Goal: Information Seeking & Learning: Learn about a topic

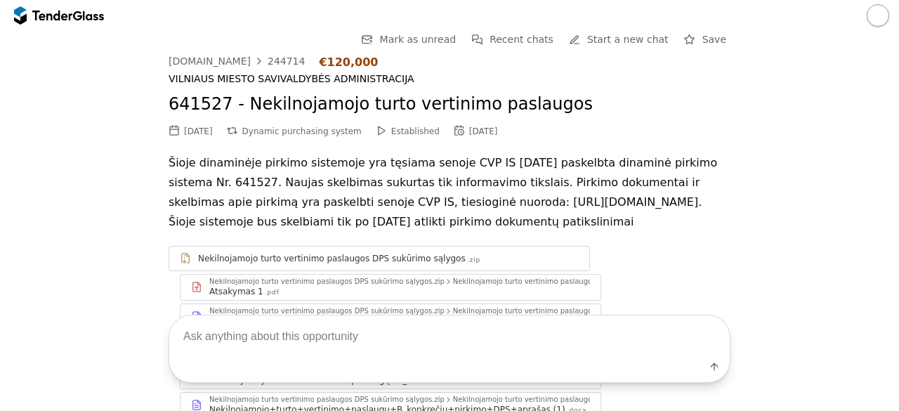
scroll to position [578, 0]
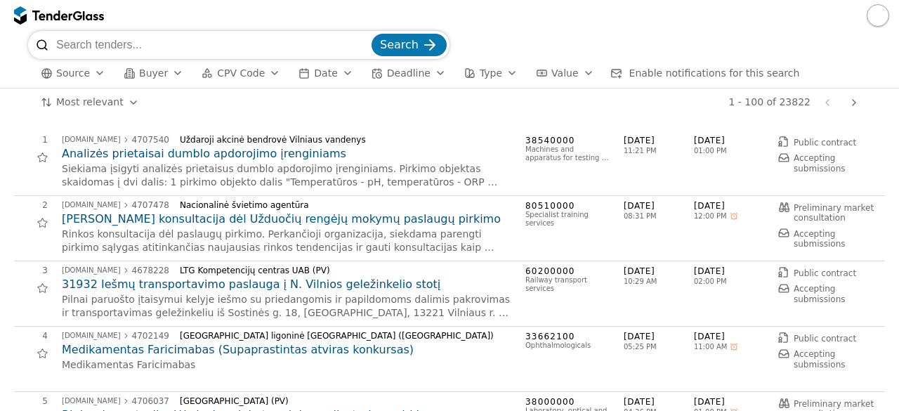
click at [159, 50] on input "search" at bounding box center [212, 45] width 312 height 28
click at [75, 40] on input "search" at bounding box center [212, 45] width 312 height 28
type input "urbanistika"
click at [371, 34] on button "Search" at bounding box center [408, 45] width 75 height 22
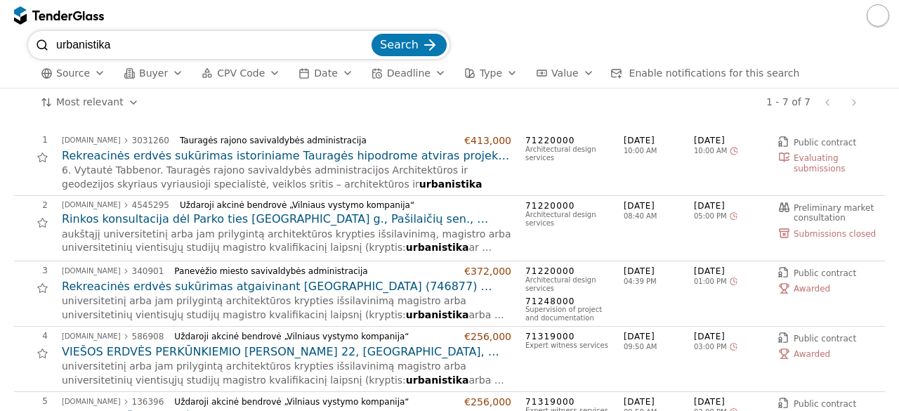
click at [322, 157] on h2 "Rekreacinės erdvės sukūrimas istoriniame Tauragės hipodrome atviras projekto ko…" at bounding box center [286, 155] width 449 height 15
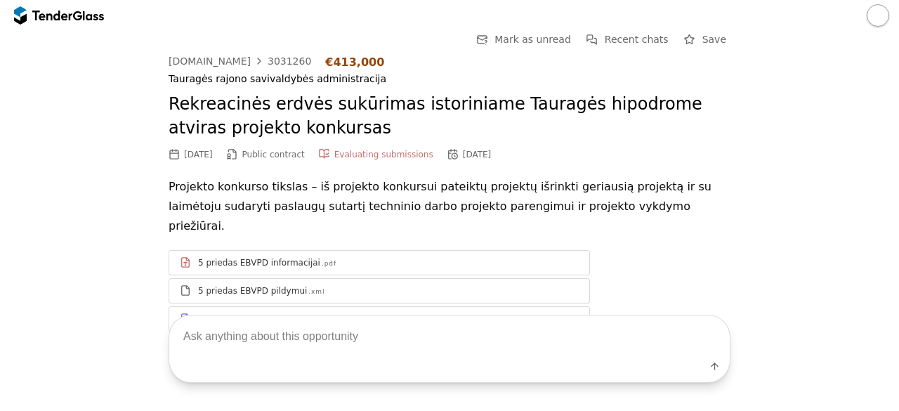
click at [249, 333] on textarea at bounding box center [449, 335] width 560 height 41
type textarea "p"
type textarea "techninės specifikacijos"
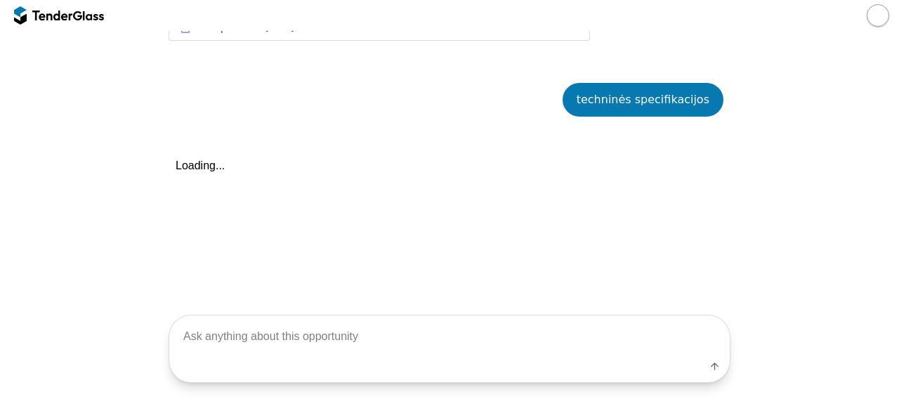
scroll to position [327, 0]
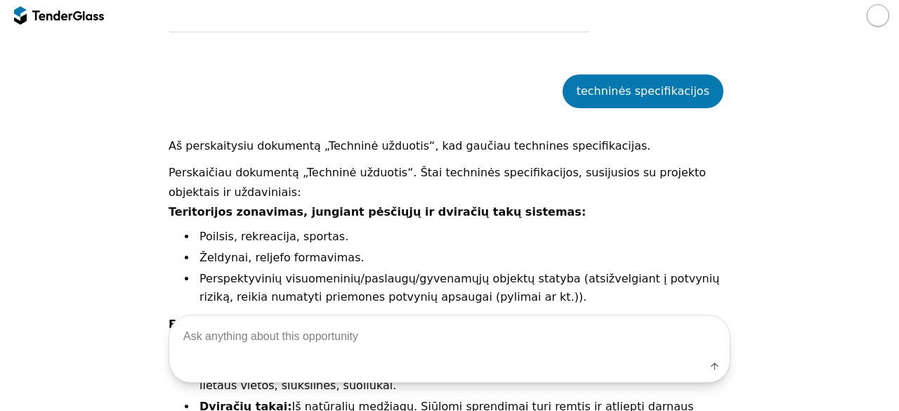
click at [396, 227] on li "Poilsis, rekreacija, sportas." at bounding box center [463, 236] width 533 height 18
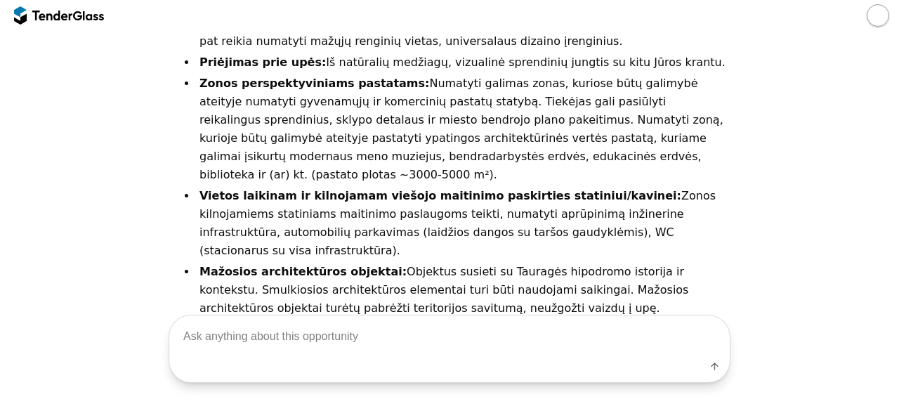
scroll to position [1028, 0]
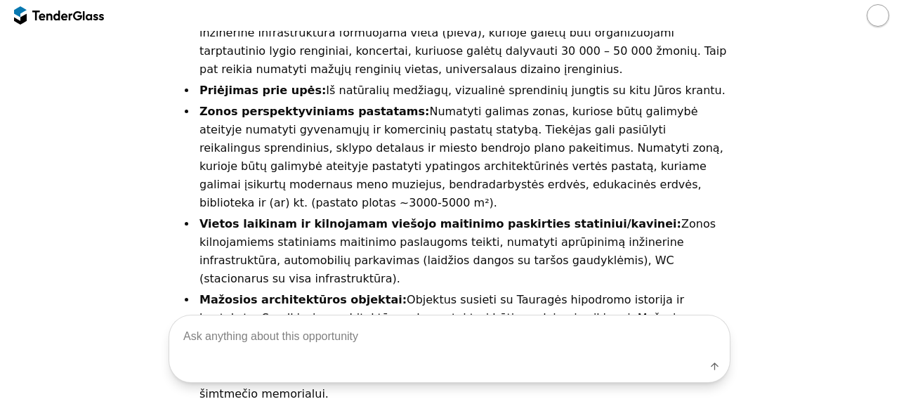
click at [50, 11] on div at bounding box center [51, 15] width 39 height 9
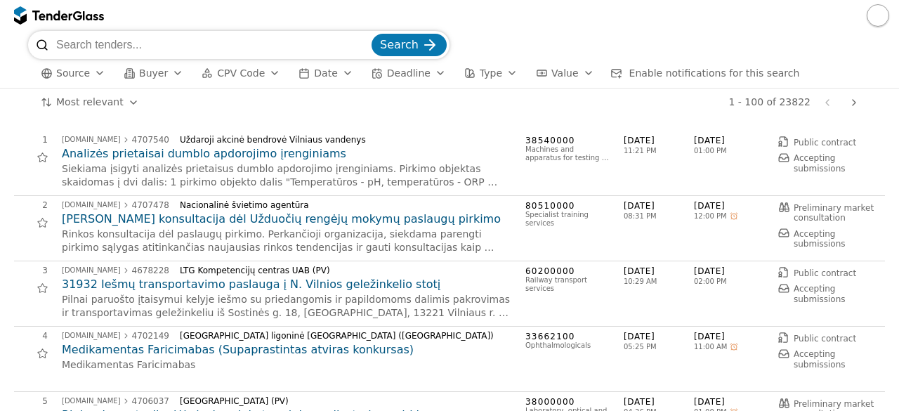
click at [84, 45] on input "search" at bounding box center [212, 45] width 312 height 28
type input "elektra"
click at [371, 34] on button "Search" at bounding box center [408, 45] width 75 height 22
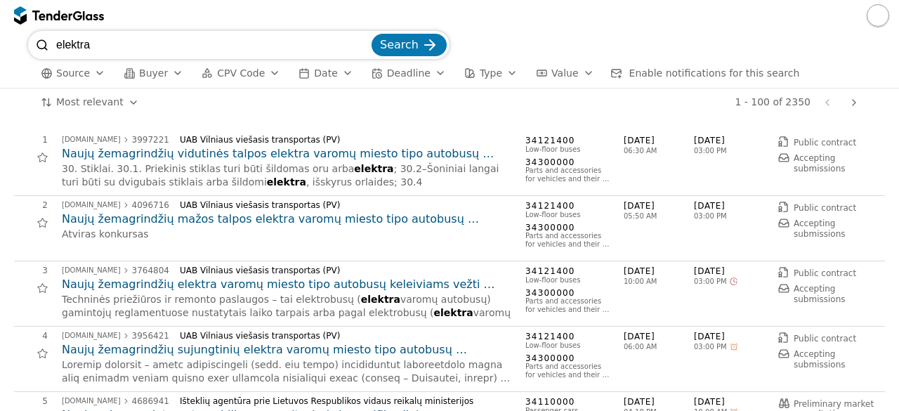
click at [177, 243] on div "2 viesiejipirkimai.lt 4096716 UAB Vilniaus viešasis transportas (PV) Naujų žema…" at bounding box center [445, 228] width 862 height 56
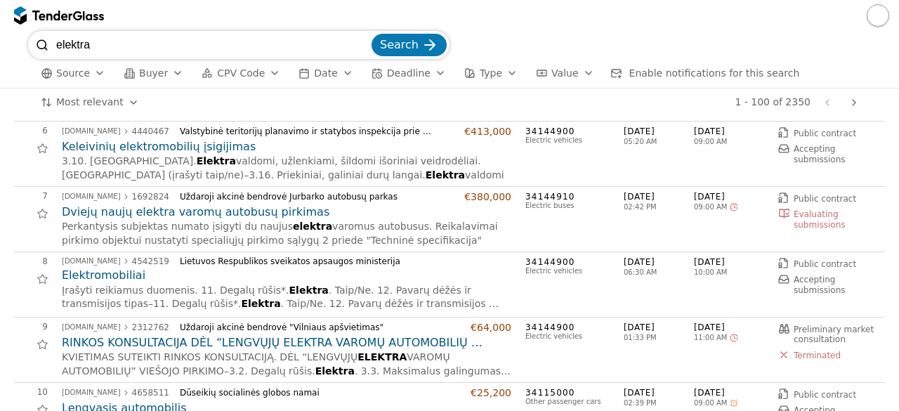
scroll to position [337, 0]
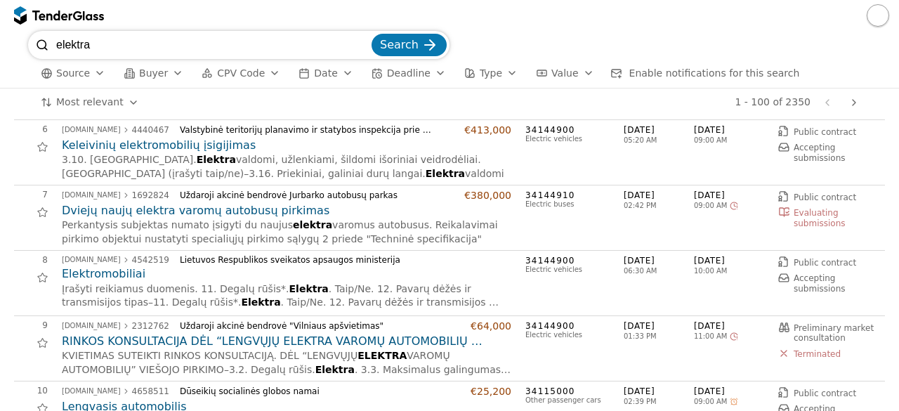
click at [131, 45] on input "elektra" at bounding box center [212, 45] width 312 height 28
type input "elektros tinklai"
click at [371, 34] on button "Search" at bounding box center [408, 45] width 75 height 22
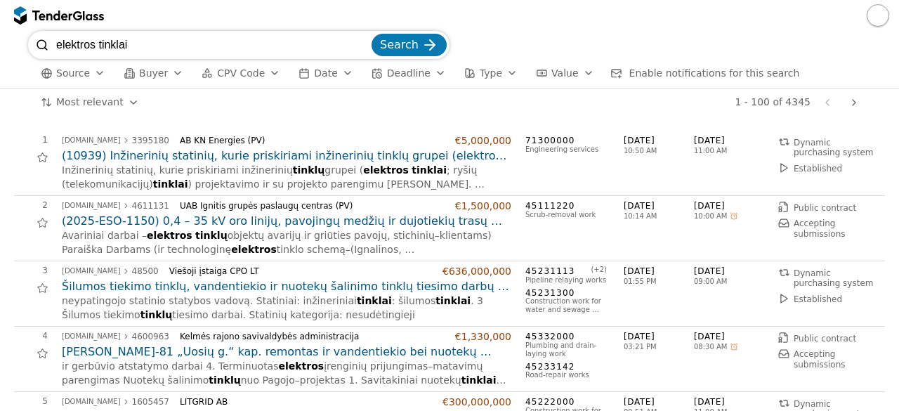
click at [291, 110] on div "1 - 100 of 4345 Previous page Next page" at bounding box center [508, 102] width 712 height 28
click at [265, 266] on div "Viešoji įstaiga CPO LT" at bounding box center [300, 271] width 263 height 10
click at [279, 223] on h2 "(2025-ESO-1150) 0,4 – 35 kV oro linijų, pavojingų medžių ir dujotiekių trasų va…" at bounding box center [286, 220] width 449 height 15
click at [569, 234] on div "45111220 Scrub-removal work" at bounding box center [567, 228] width 84 height 56
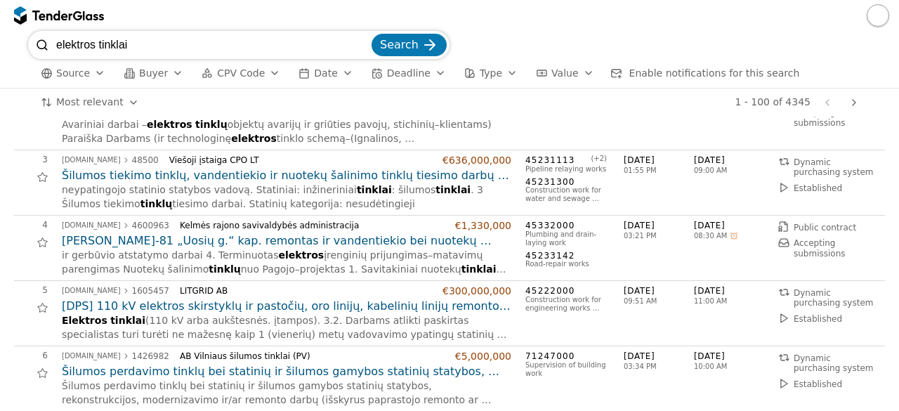
scroll to position [112, 0]
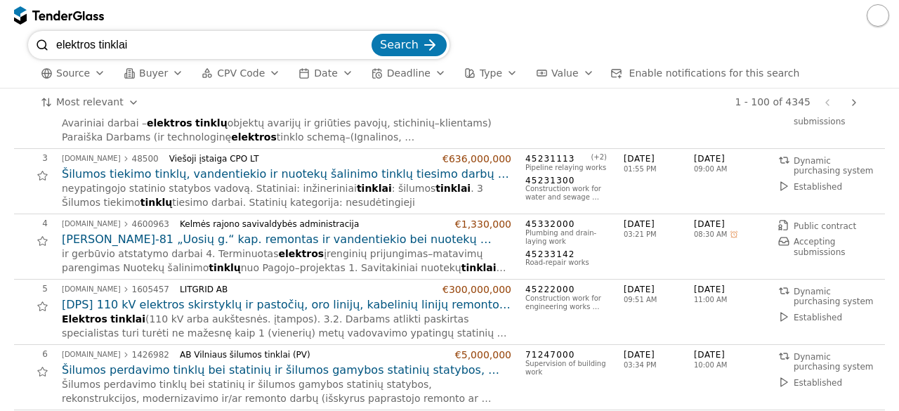
click at [410, 298] on h2 "[DPS] 110 kV elektros skirstyklų ir pastočių, oro linijų, kabelinių linijų remo…" at bounding box center [286, 304] width 449 height 15
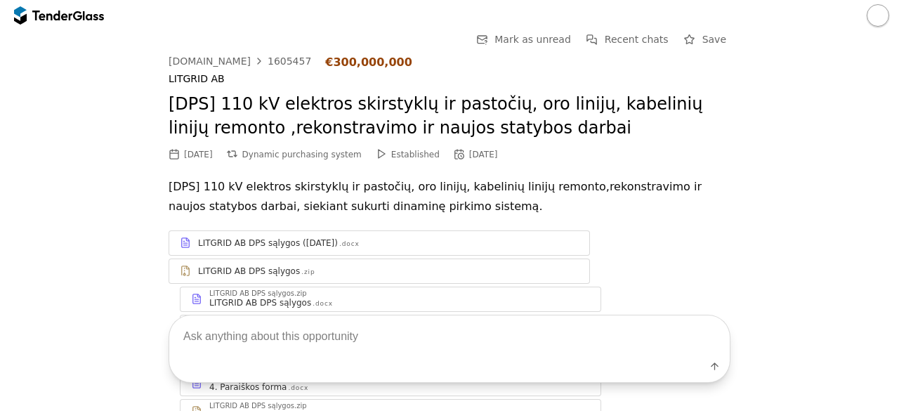
click at [284, 346] on textarea at bounding box center [449, 335] width 560 height 41
type textarea "techninės specifikacijos"
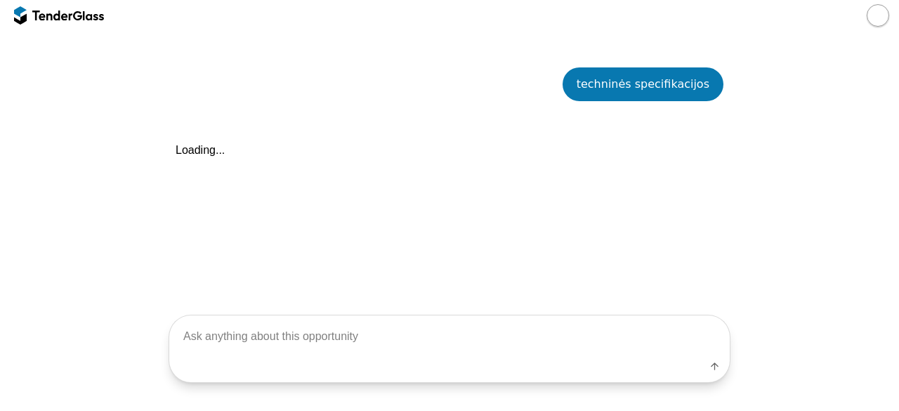
scroll to position [526, 0]
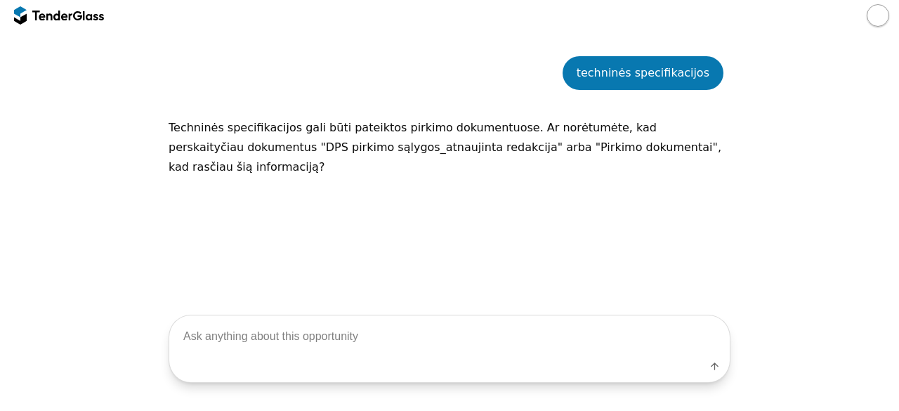
click at [284, 344] on textarea at bounding box center [449, 335] width 560 height 41
type textarea "taip"
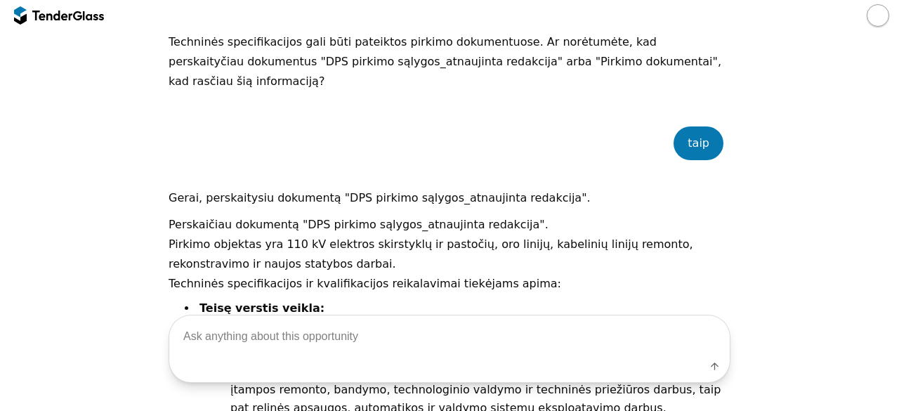
scroll to position [616, 0]
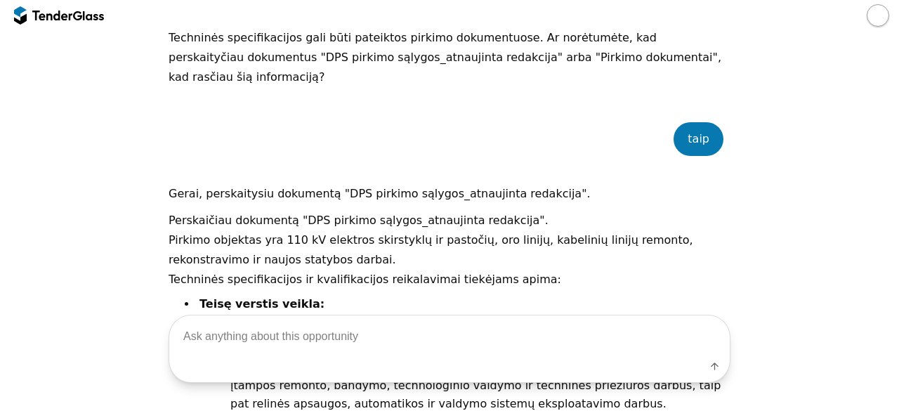
click at [612, 184] on p "Gerai, perskaitysiu dokumentą "DPS pirkimo sąlygos_atnaujinta redakcija"." at bounding box center [449, 194] width 562 height 20
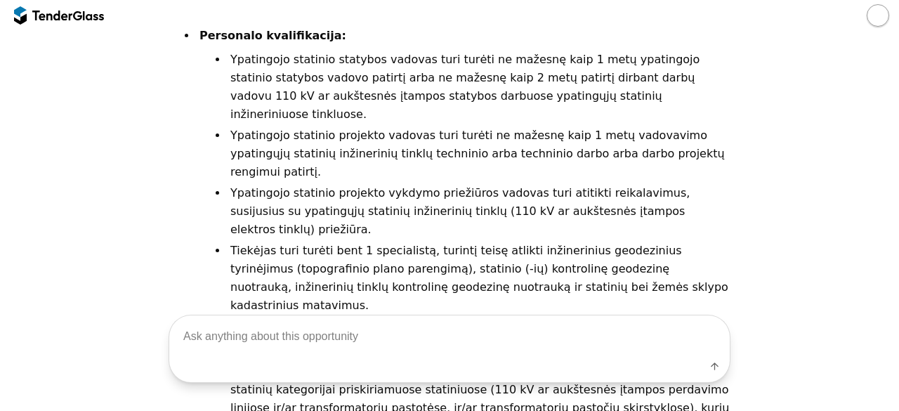
scroll to position [906, 0]
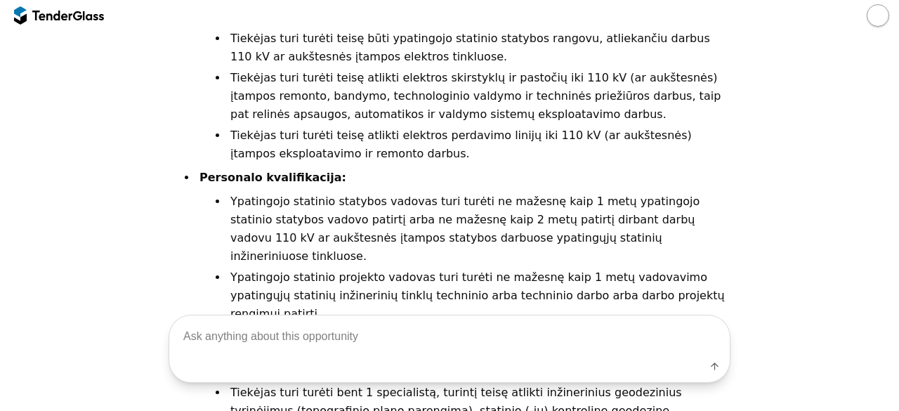
click at [36, 17] on div at bounding box center [51, 15] width 39 height 9
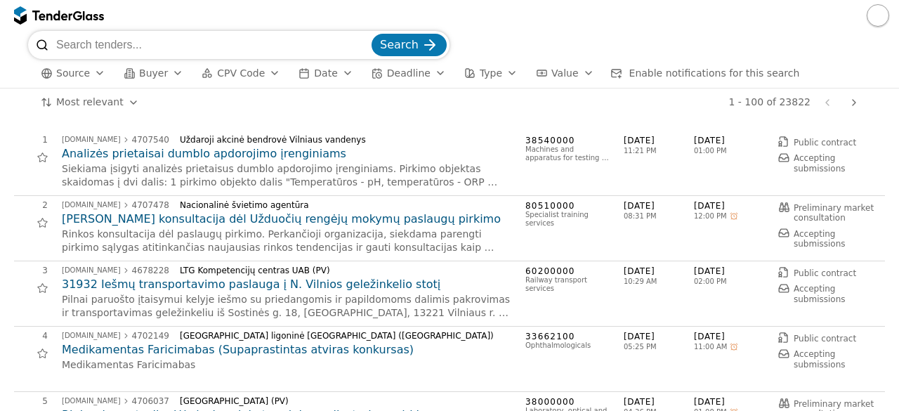
click at [193, 41] on input "search" at bounding box center [212, 45] width 312 height 28
type input "laboratoriniai tyrimai"
click at [371, 34] on button "Search" at bounding box center [408, 45] width 75 height 22
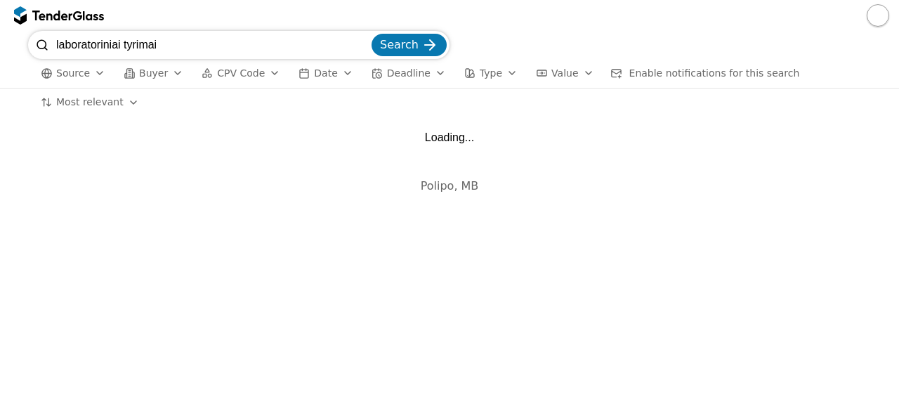
click at [13, 72] on div "laboratoriniai tyrimai Search Source Buyer CPV Code Date Deadline Type Value En…" at bounding box center [449, 59] width 884 height 57
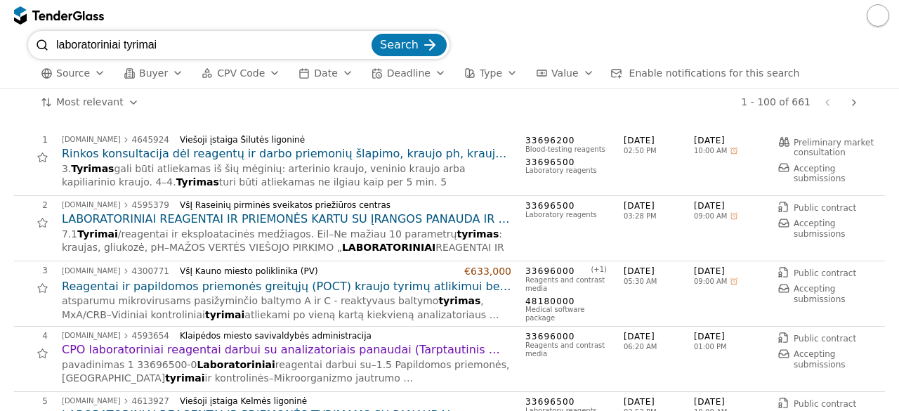
click at [13, 72] on div "laboratoriniai tyrimai Search Source Buyer CPV Code Date Deadline Type Value En…" at bounding box center [449, 59] width 884 height 57
click at [294, 102] on div "1 - 100 of 661 Previous page Next page" at bounding box center [508, 102] width 712 height 28
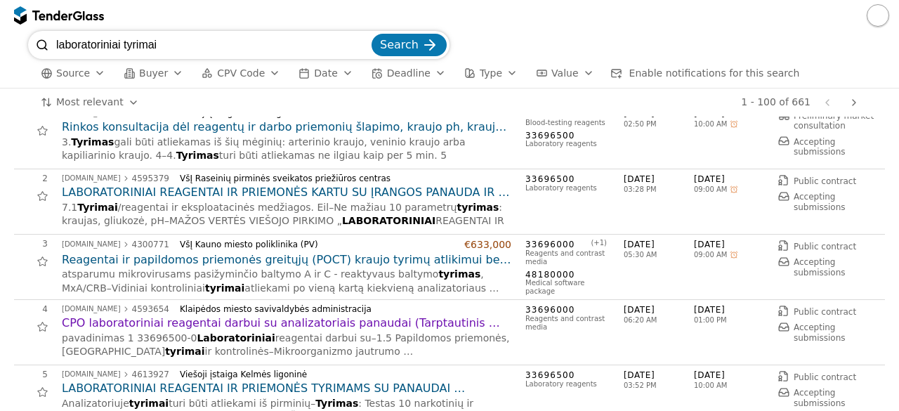
scroll to position [28, 0]
click at [225, 187] on h2 "LABORATORINIAI REAGENTAI IR PRIEMONĖS KARTU SU ĮRANGOS PANAUDA IR TECHNINE PRIE…" at bounding box center [286, 190] width 449 height 15
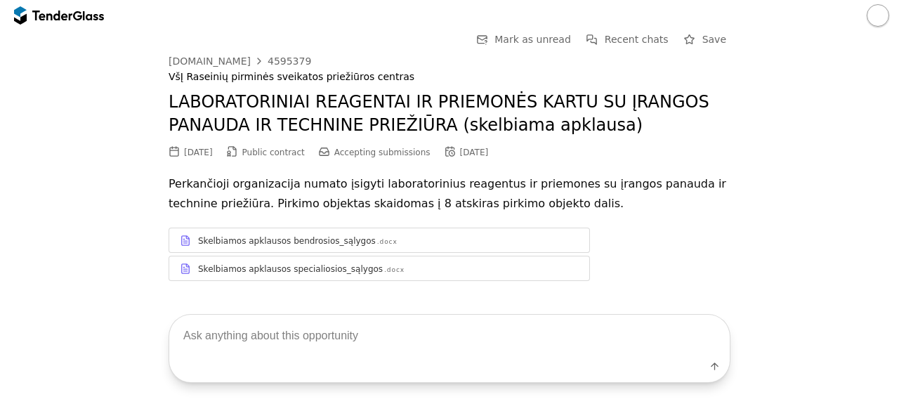
scroll to position [15, 0]
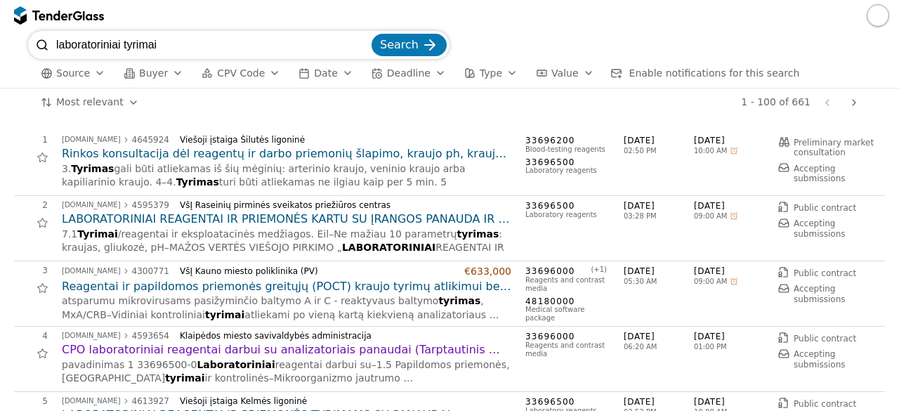
click at [0, 338] on div "# Opportunity Published Deadline 1 viesiejipirkimai.lt 4645924 Viešoji įstaiga …" at bounding box center [449, 264] width 899 height 294
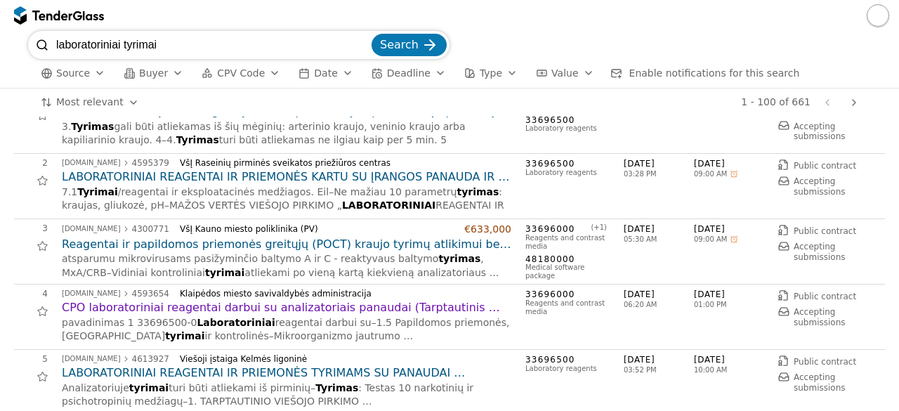
scroll to position [140, 0]
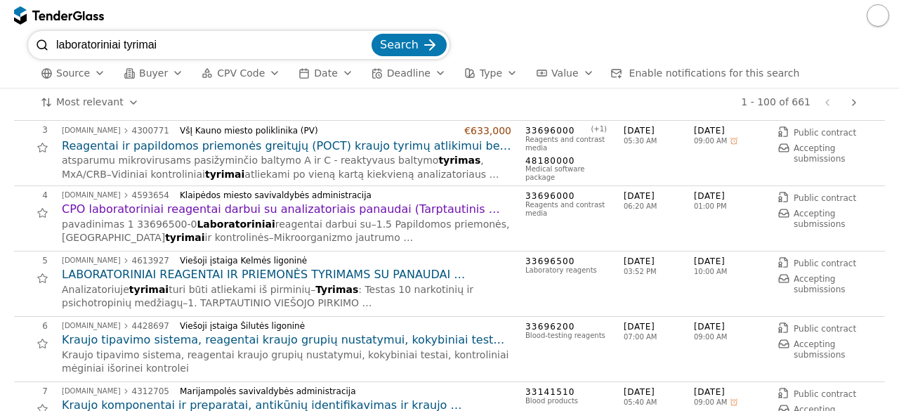
click at [227, 276] on h2 "LABORATORINIAI REAGENTAI IR PRIEMONĖS TYRIMAMS SU PANAUDAI SUTEIKIAMAIS ANALIZA…" at bounding box center [286, 274] width 449 height 15
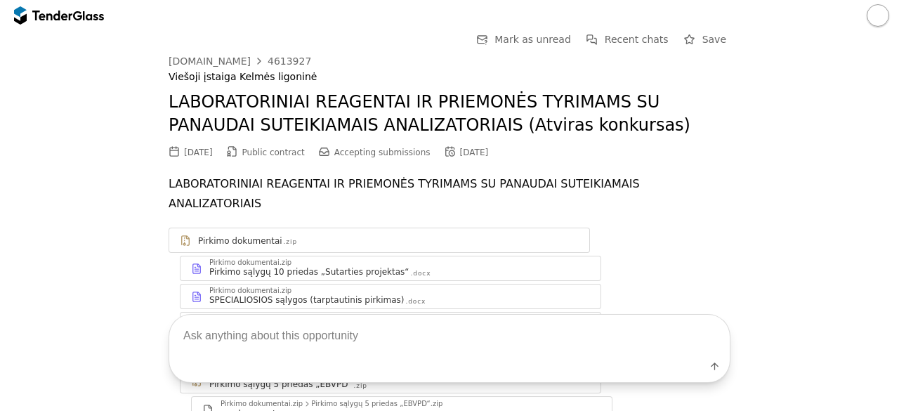
click at [279, 346] on textarea at bounding box center [449, 335] width 560 height 41
type textarea "techninės specifikacijos"
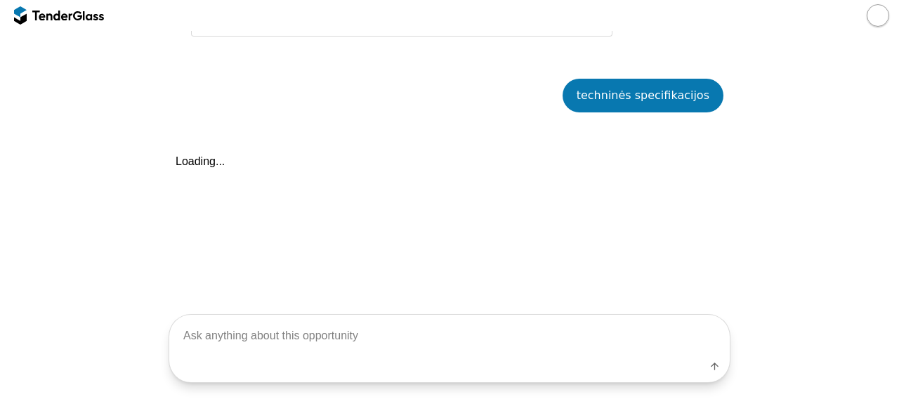
scroll to position [448, 0]
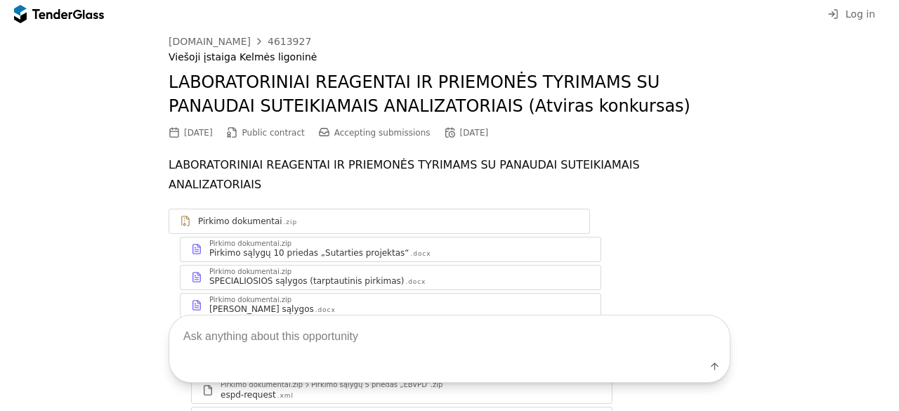
click at [355, 328] on textarea at bounding box center [449, 335] width 560 height 41
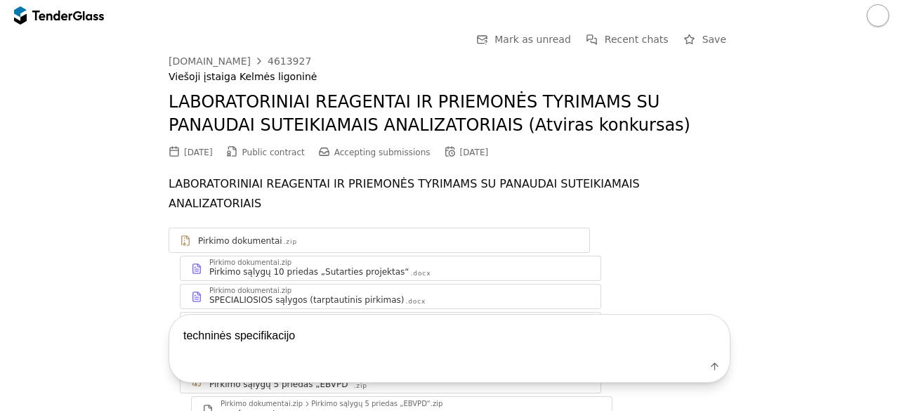
type textarea "techninės specifikacijos"
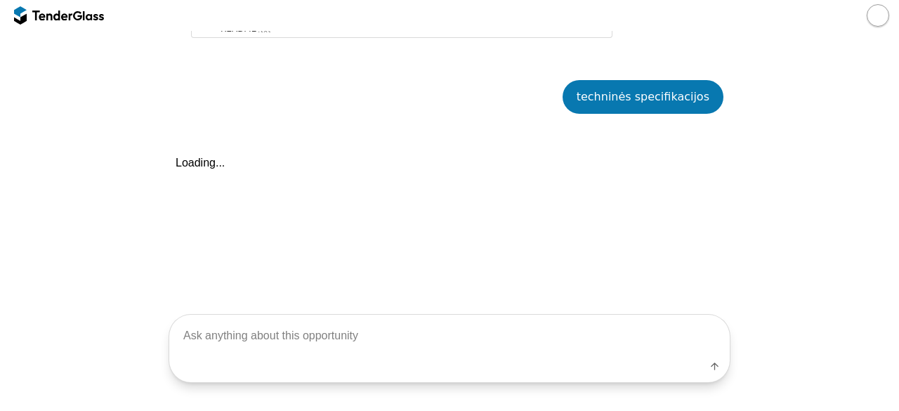
scroll to position [448, 0]
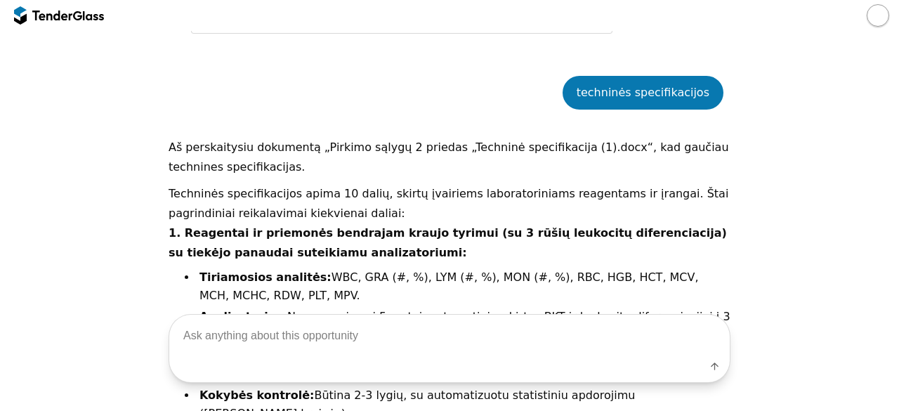
click at [441, 237] on p "1. Reagentai ir priemonės bendrajam kraujo tyrimui (su 3 rūšių leukocitų difere…" at bounding box center [449, 242] width 562 height 39
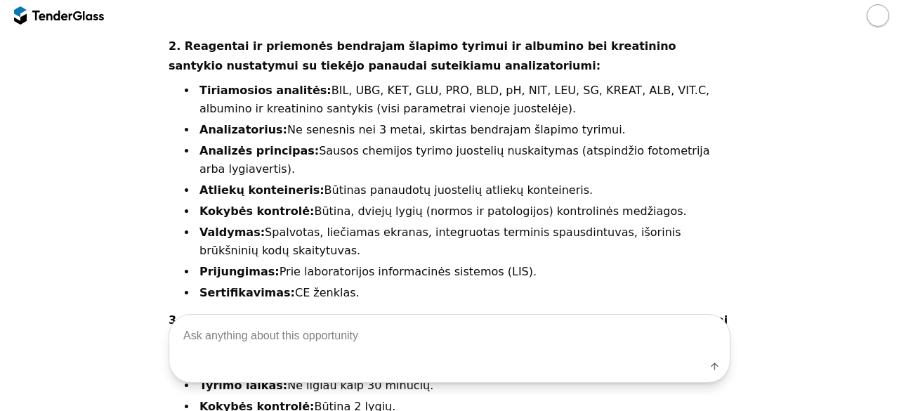
scroll to position [981, 0]
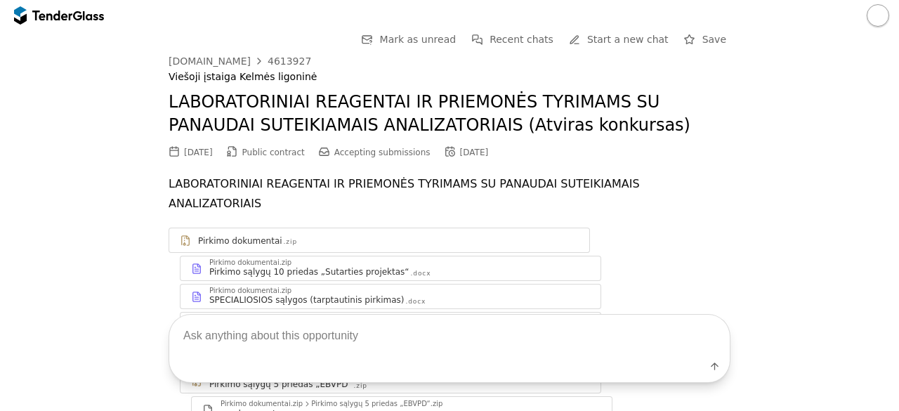
click at [101, 19] on div at bounding box center [93, 15] width 21 height 9
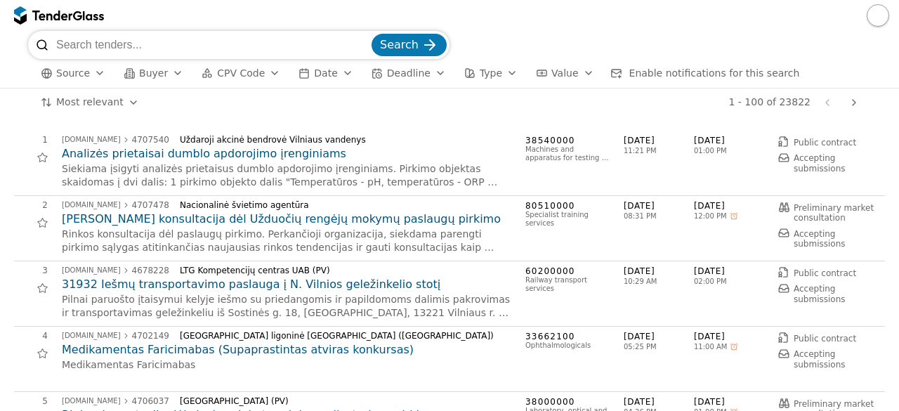
click at [164, 39] on input "search" at bounding box center [212, 45] width 312 height 28
type input "sporto įranga"
click at [425, 46] on div "submit" at bounding box center [429, 45] width 55 height 55
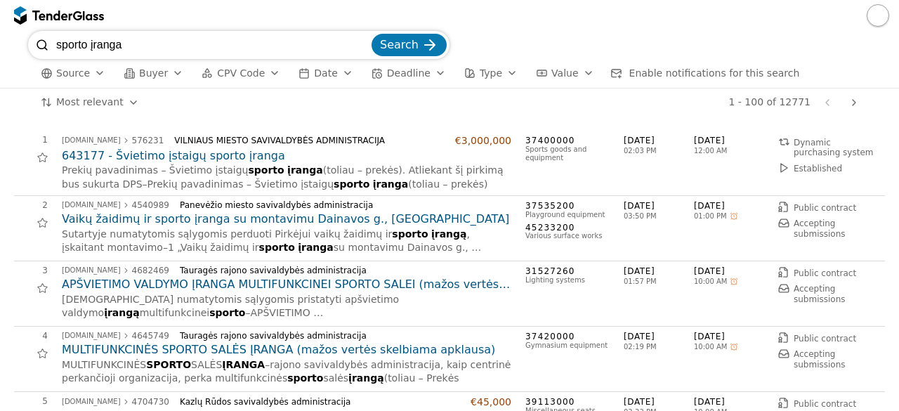
click at [212, 162] on h2 "643177 - Švietimo įstaigų sporto įranga" at bounding box center [286, 155] width 449 height 15
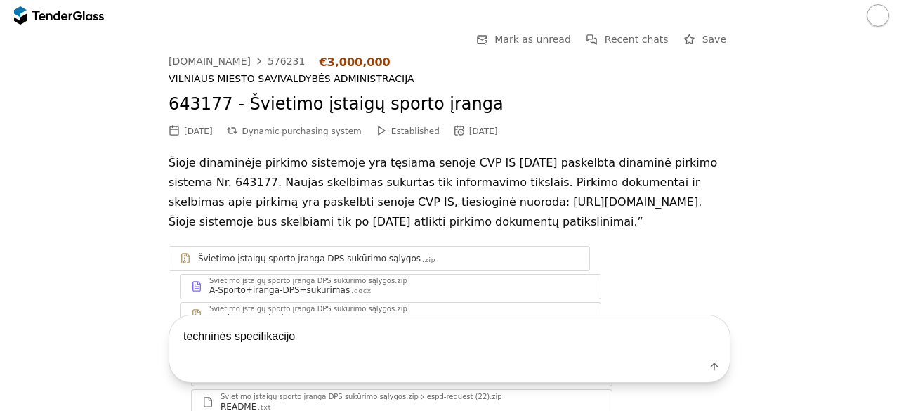
type textarea "techninės specifikacijos"
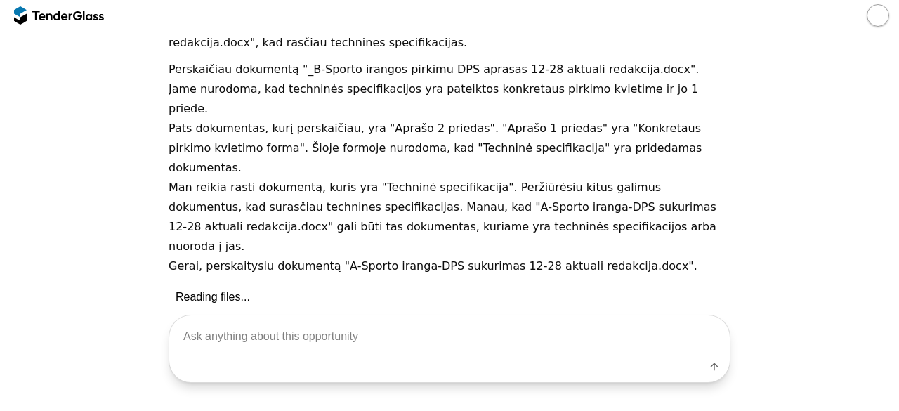
scroll to position [652, 0]
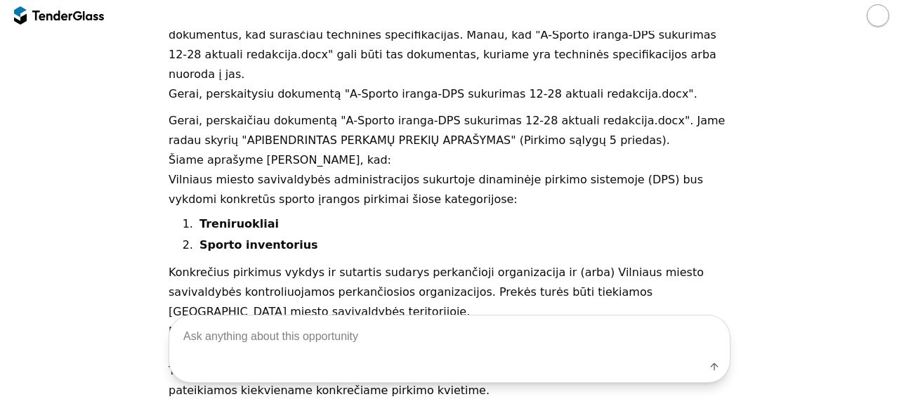
scroll to position [859, 0]
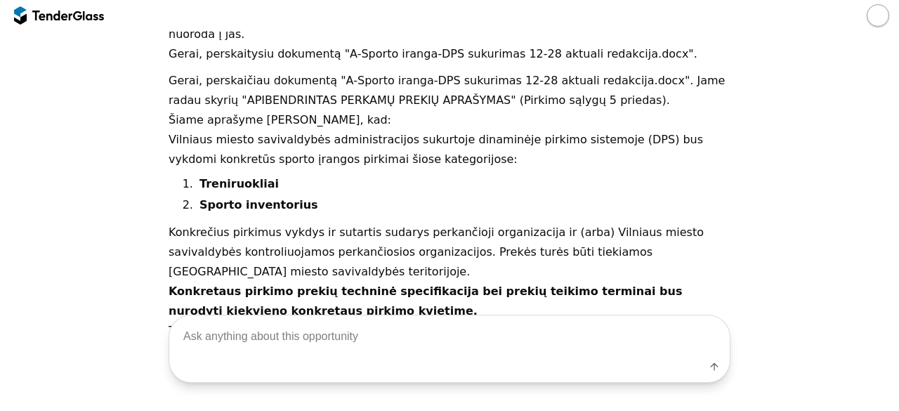
click at [449, 130] on p "Vilniaus miesto savivaldybės administracijos sukurtoje dinaminėje pirkimo siste…" at bounding box center [449, 149] width 562 height 39
click at [35, 20] on div at bounding box center [51, 15] width 39 height 9
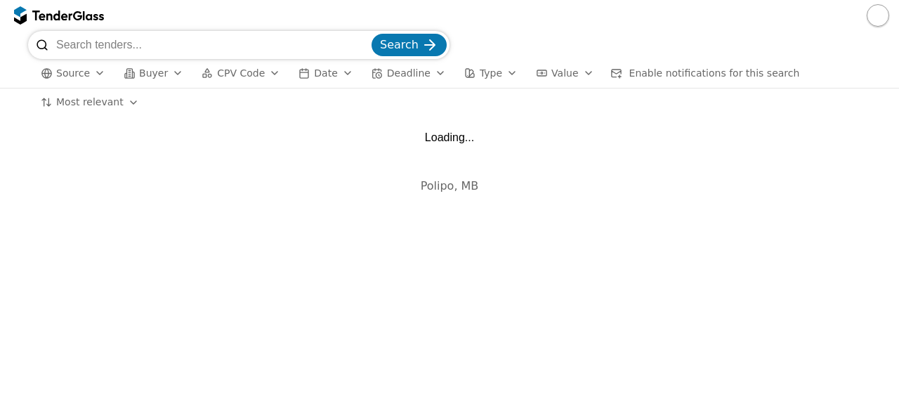
click at [135, 46] on input "search" at bounding box center [212, 45] width 312 height 28
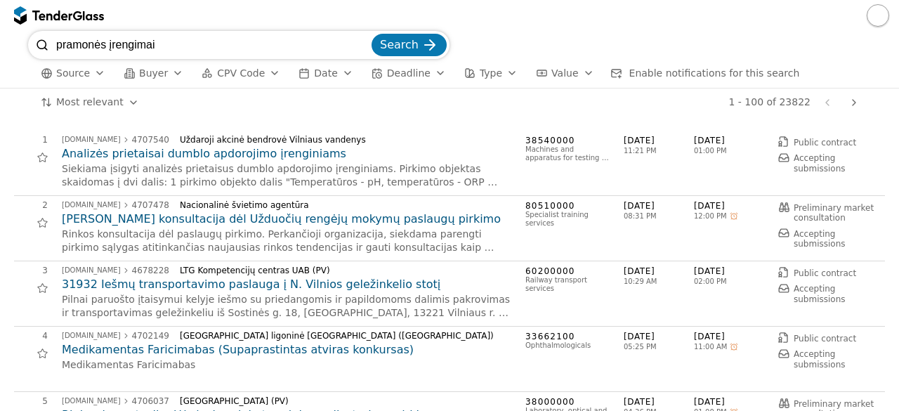
type input "pramonės įrengimai"
click at [371, 34] on button "Search" at bounding box center [408, 45] width 75 height 22
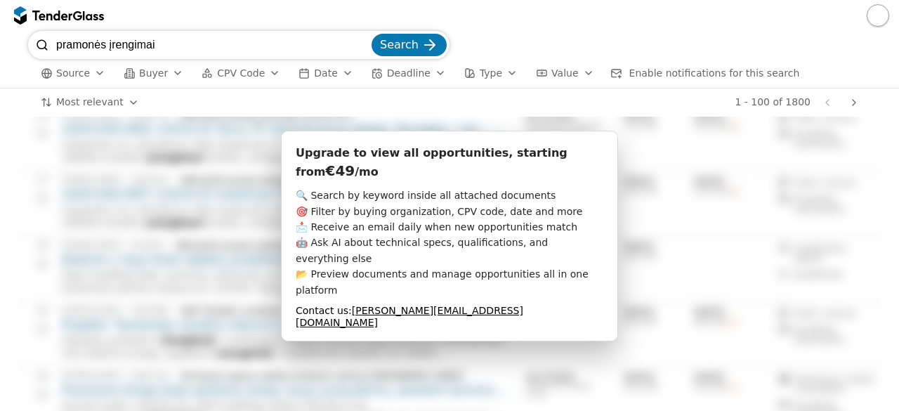
scroll to position [912, 0]
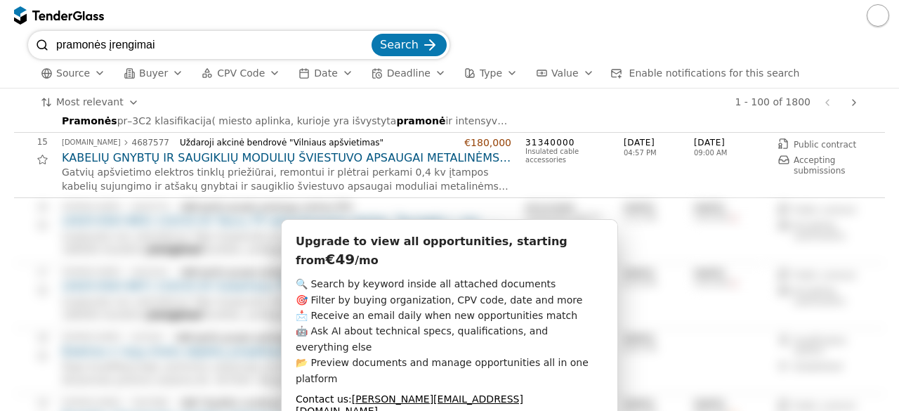
click at [881, 22] on button "button" at bounding box center [877, 15] width 22 height 22
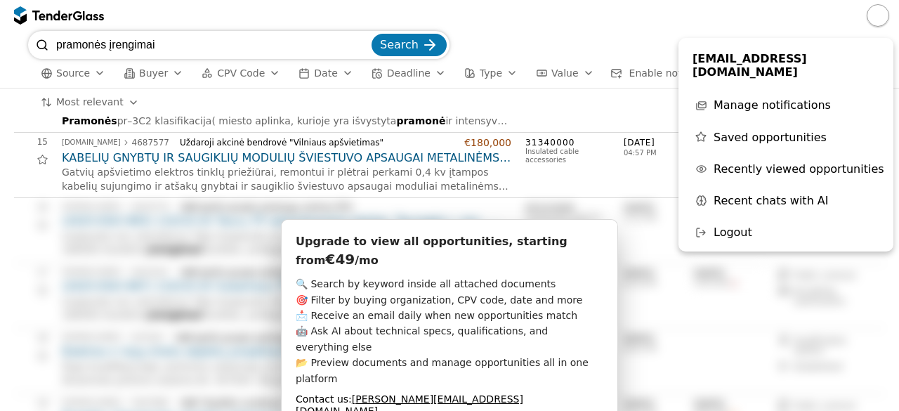
click at [647, 180] on div "15 viesiejipirkimai.lt 4687577 Uždaroji akcinė bendrovė "Vilniaus apšvietimas" …" at bounding box center [445, 165] width 862 height 56
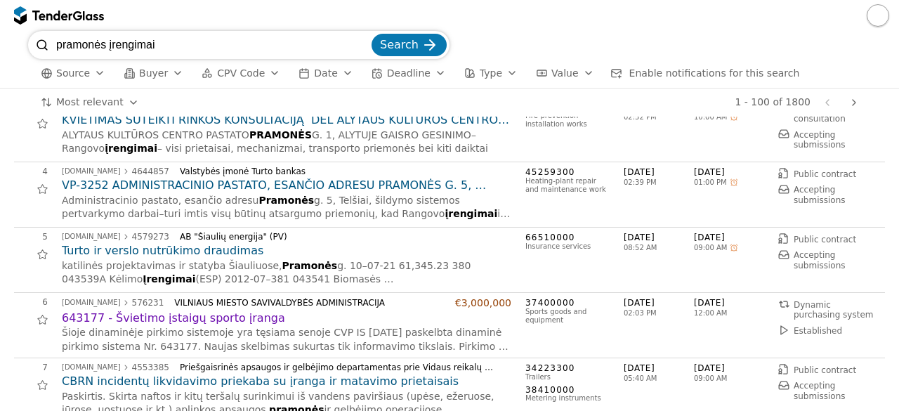
scroll to position [0, 0]
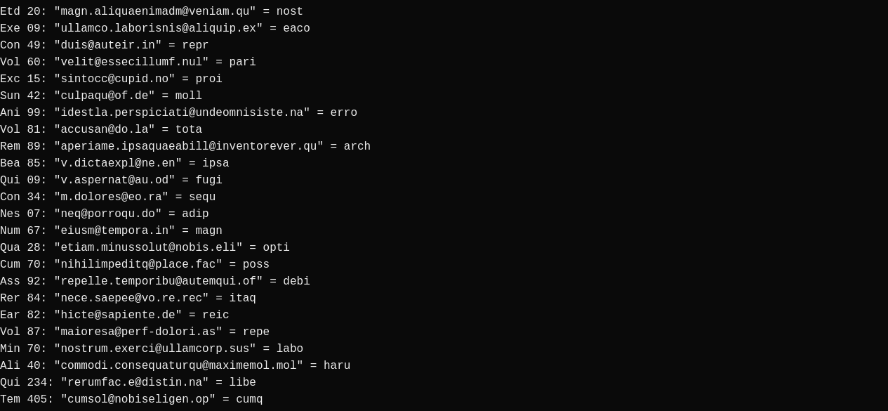
scroll to position [2621, 0]
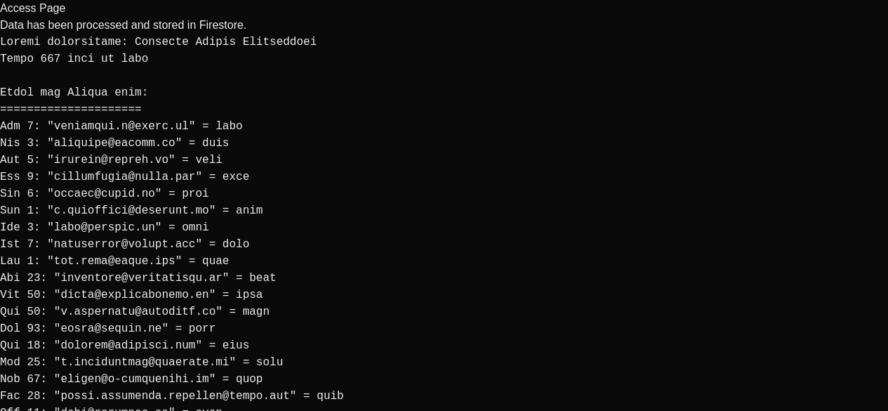
scroll to position [2620, 0]
